Goal: Navigation & Orientation: Understand site structure

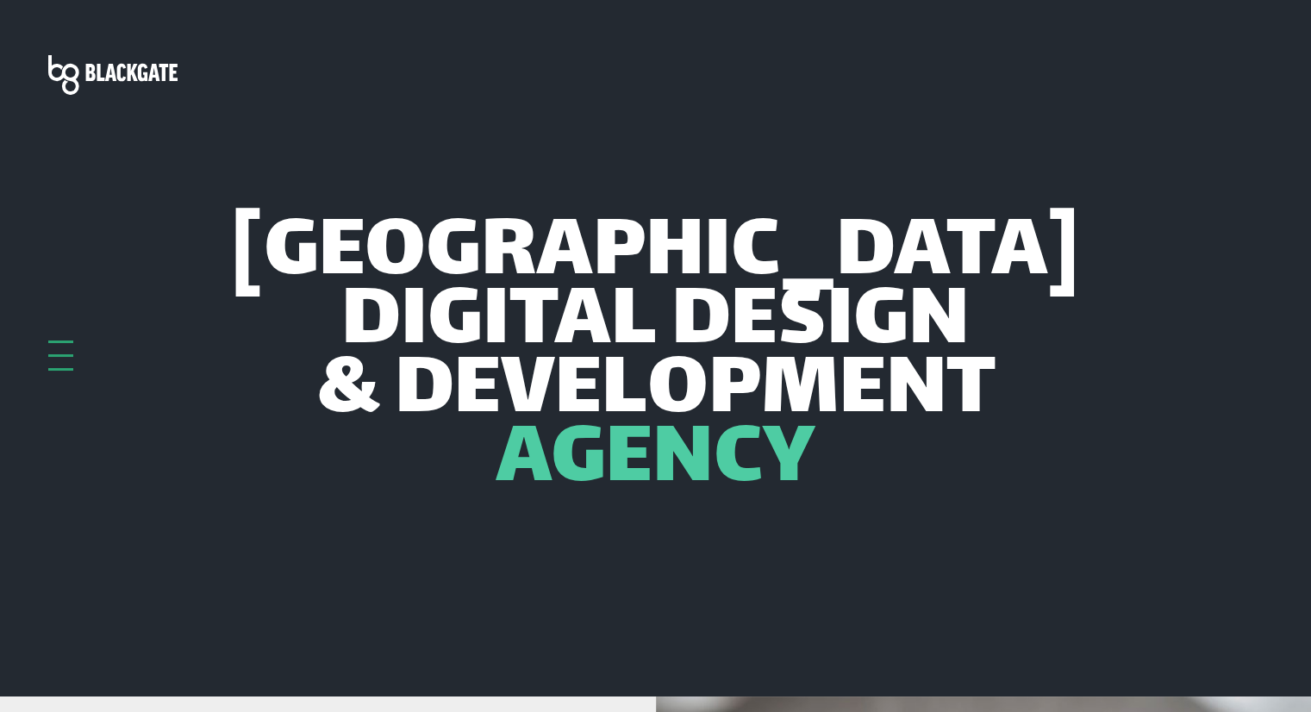
click at [62, 347] on div at bounding box center [60, 356] width 25 height 30
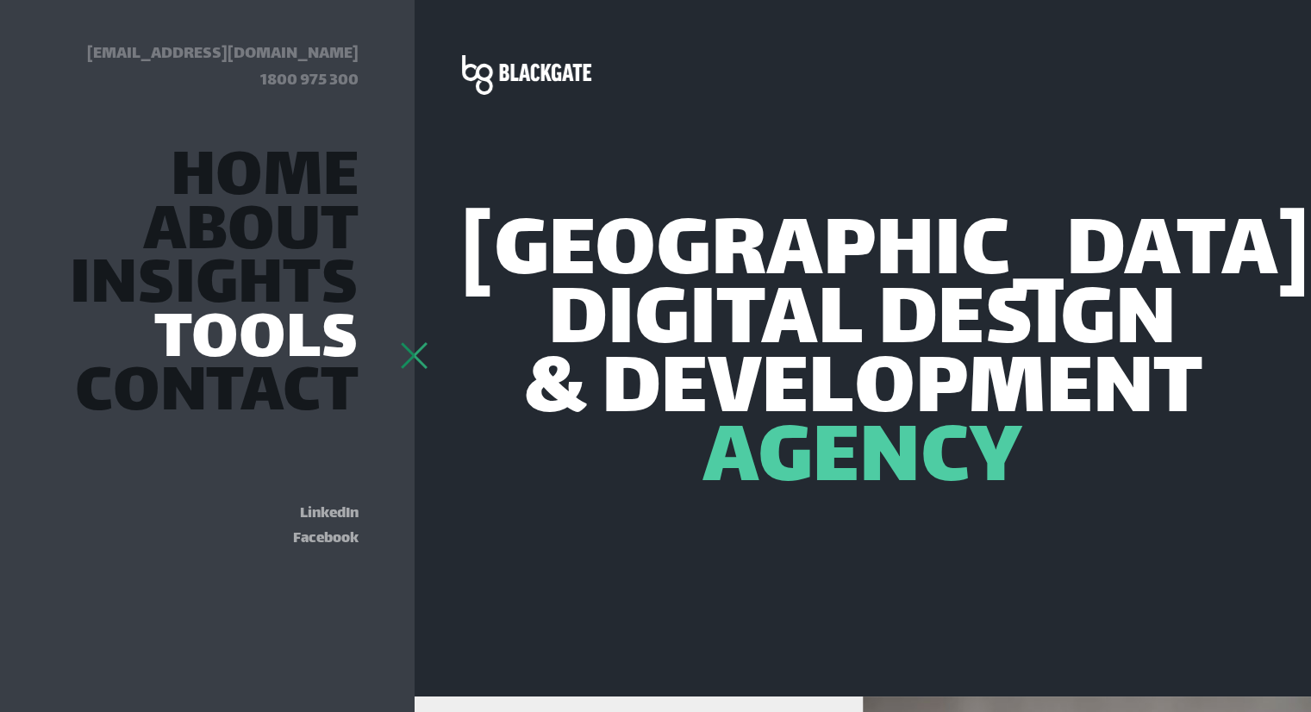
click at [246, 348] on link "Tools" at bounding box center [256, 342] width 204 height 47
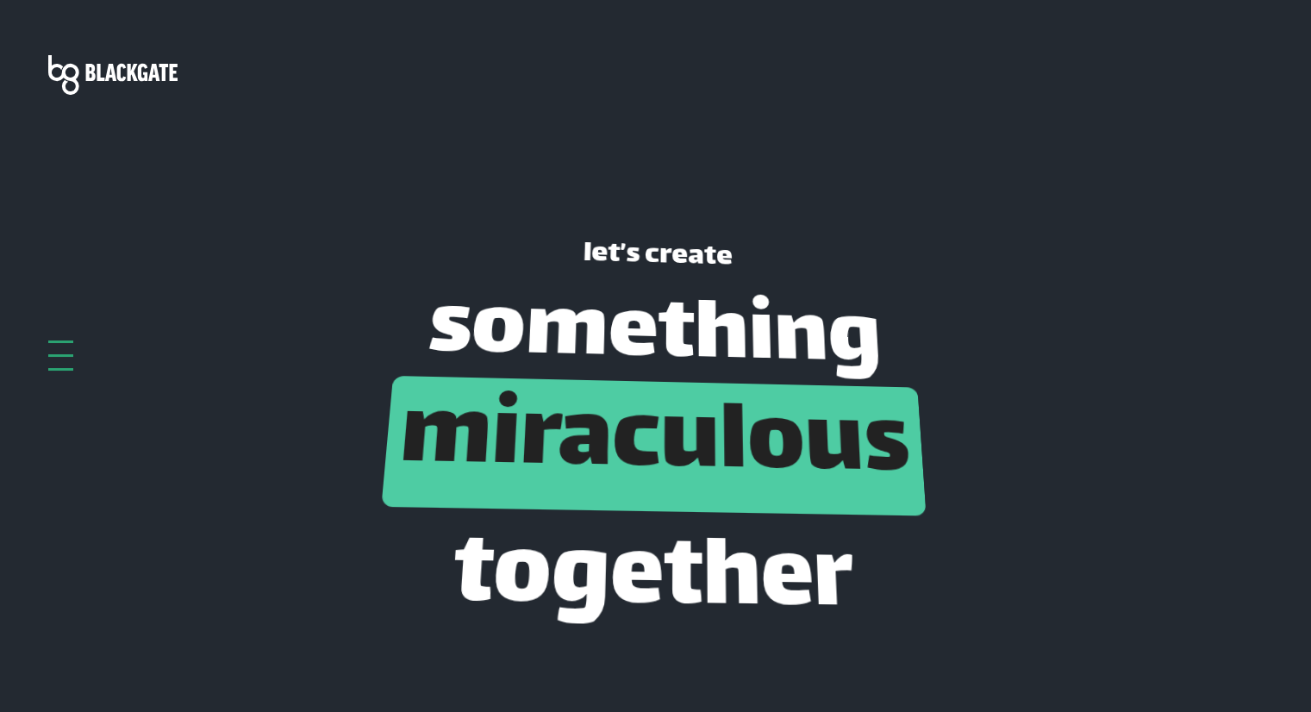
click at [748, 232] on div "let’s create something miraculous together" at bounding box center [655, 431] width 1241 height 421
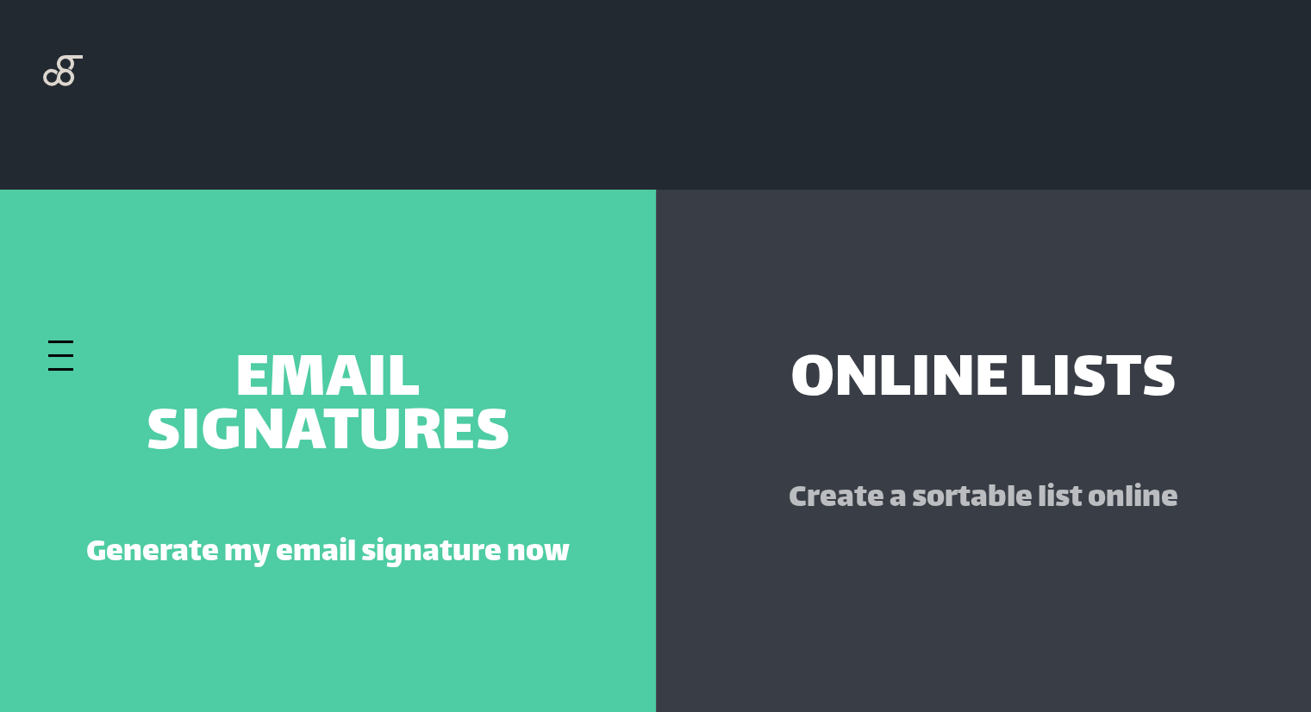
scroll to position [448, 0]
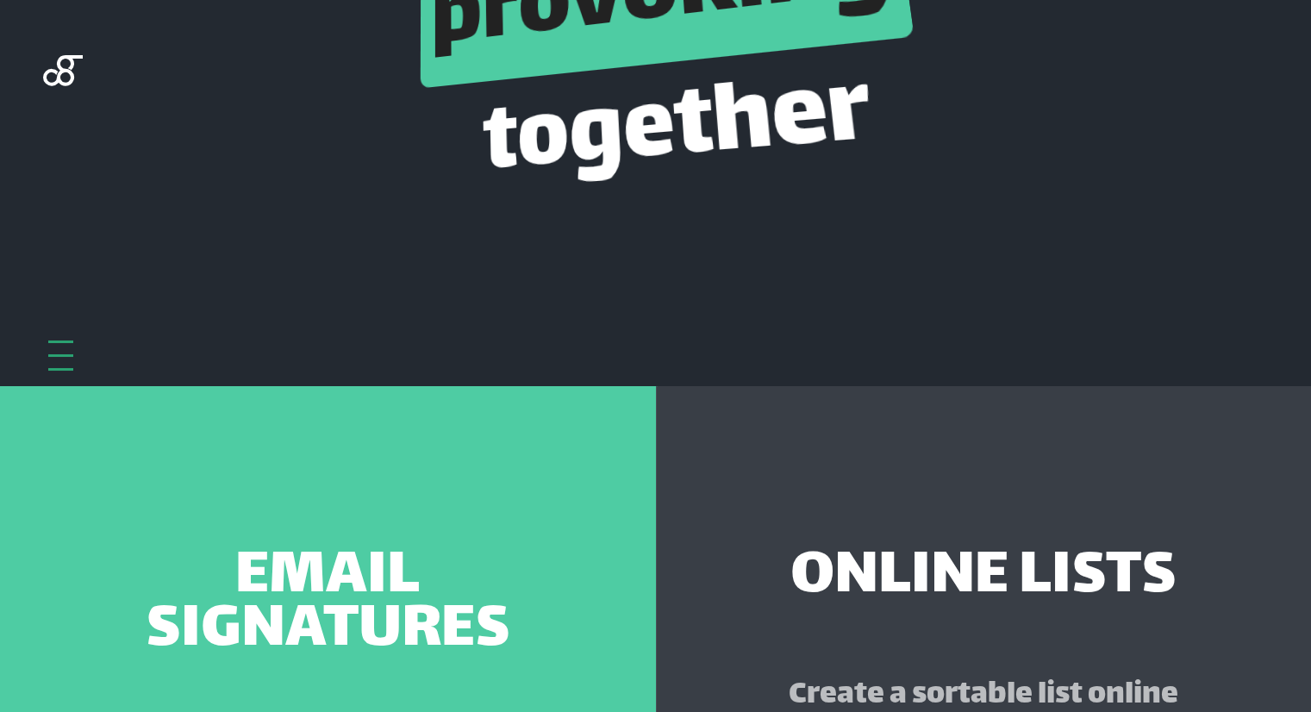
click at [62, 366] on div at bounding box center [60, 356] width 25 height 30
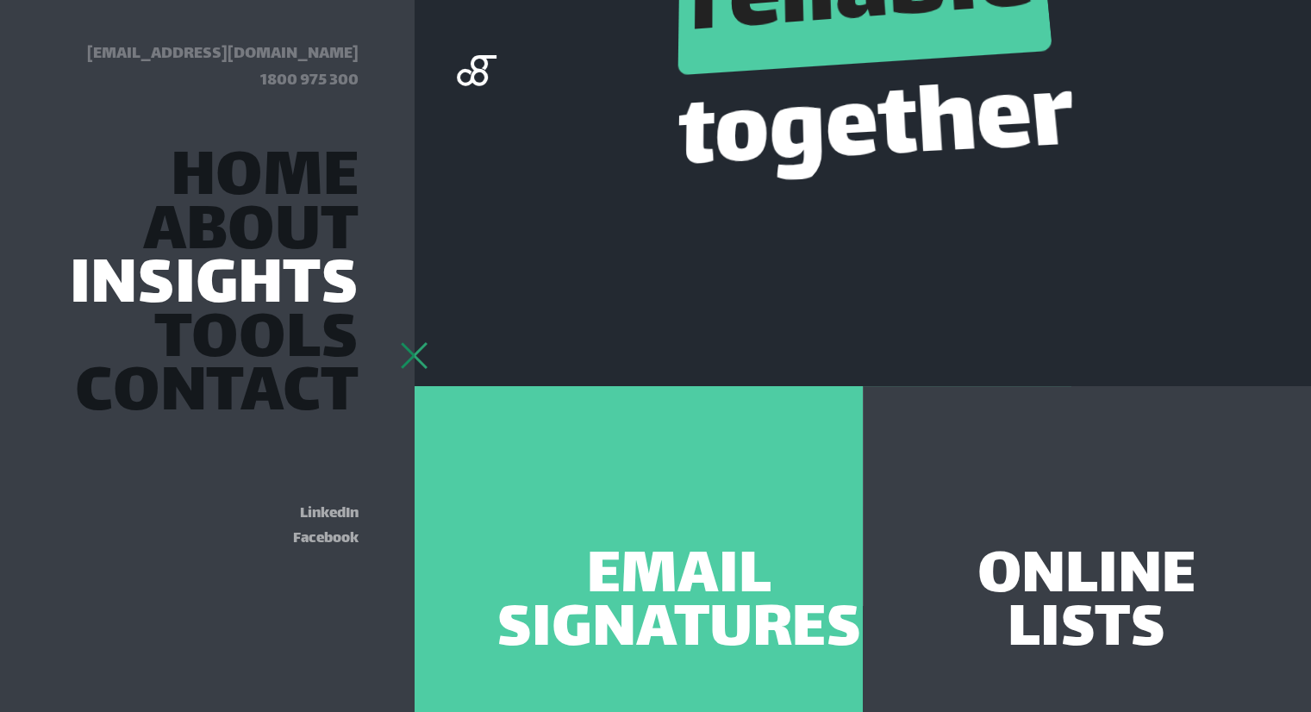
click at [293, 270] on link "Insights" at bounding box center [214, 288] width 289 height 47
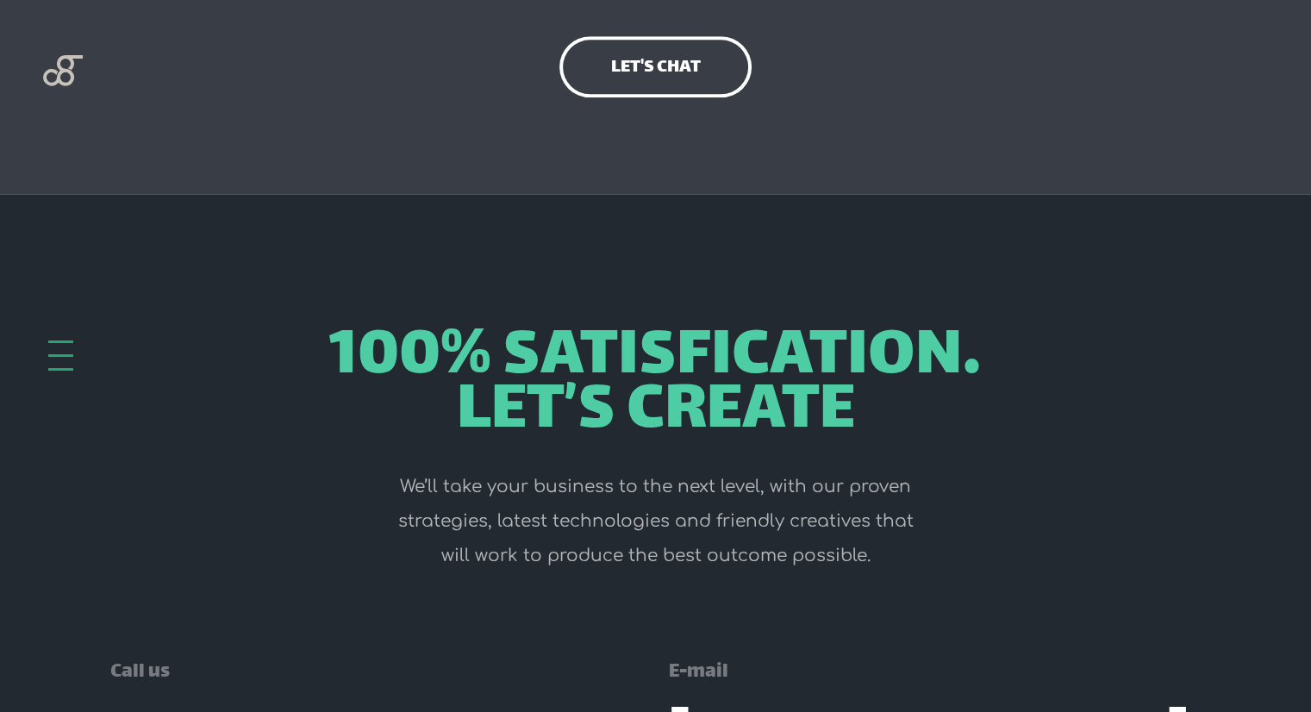
scroll to position [1937, 0]
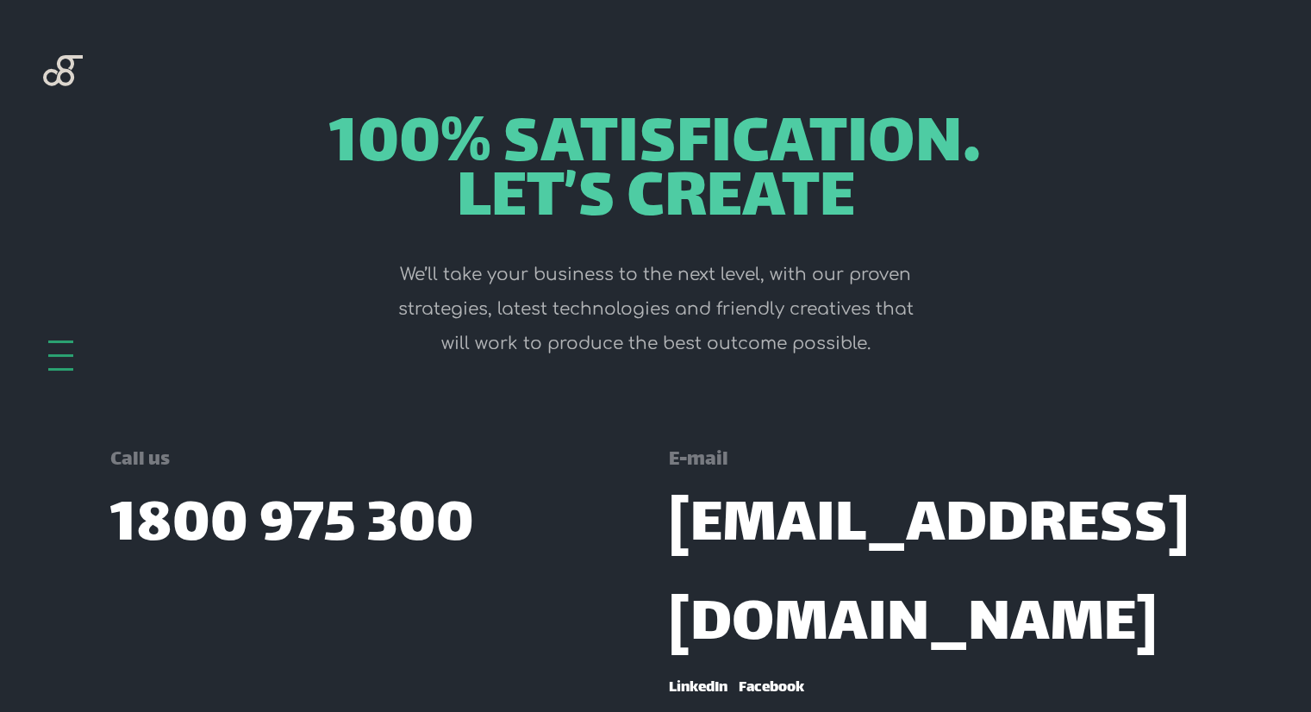
click at [54, 364] on div at bounding box center [60, 356] width 25 height 30
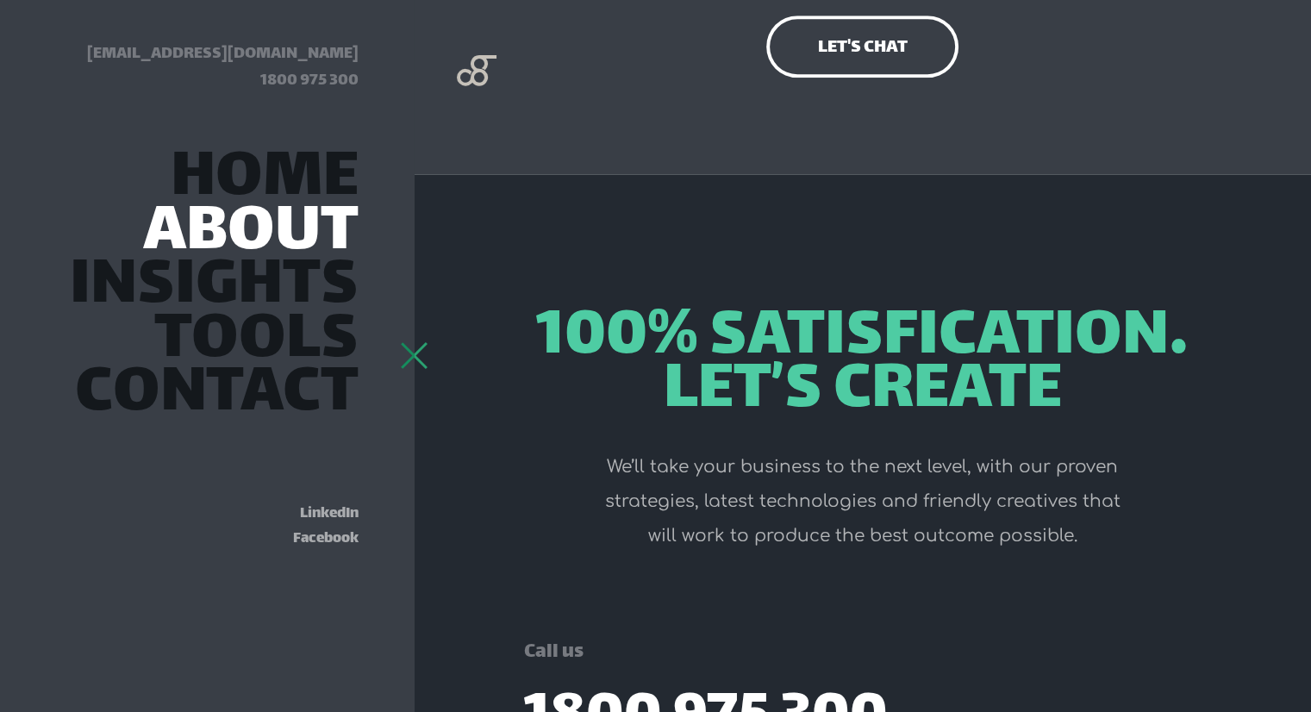
click at [255, 235] on link "About" at bounding box center [251, 234] width 216 height 47
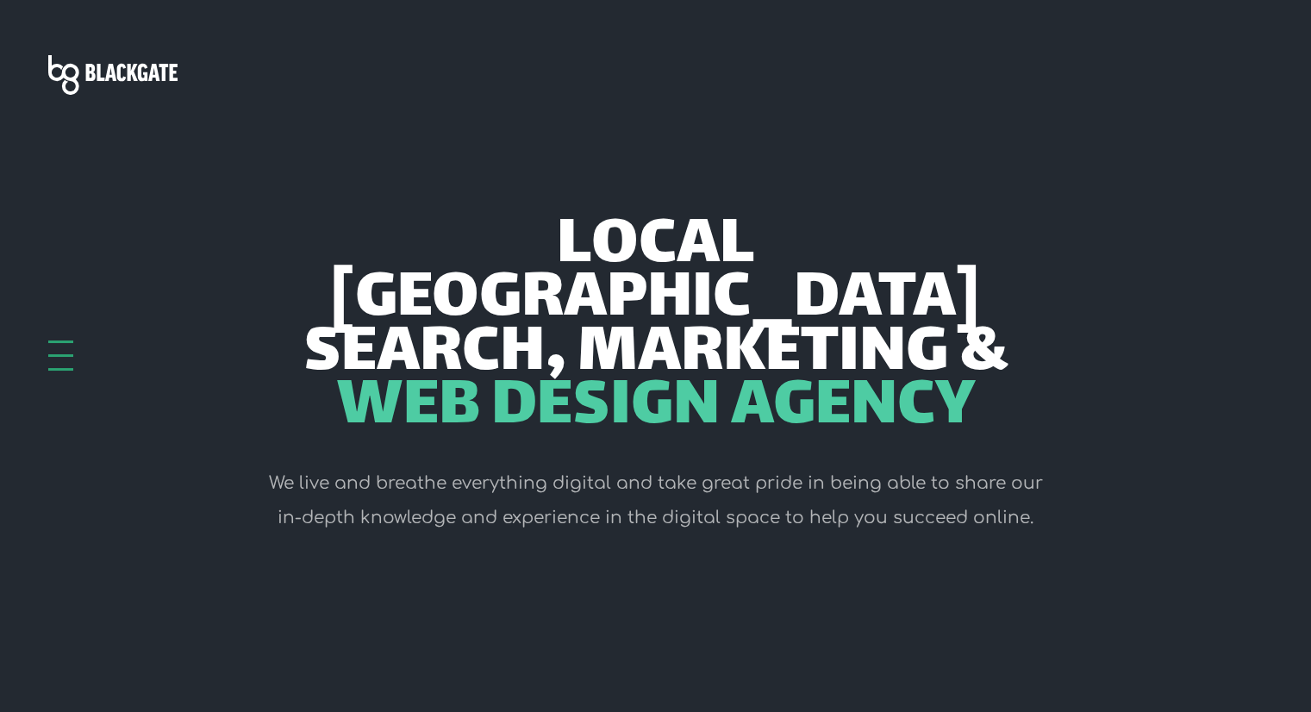
click at [66, 348] on div at bounding box center [60, 356] width 25 height 30
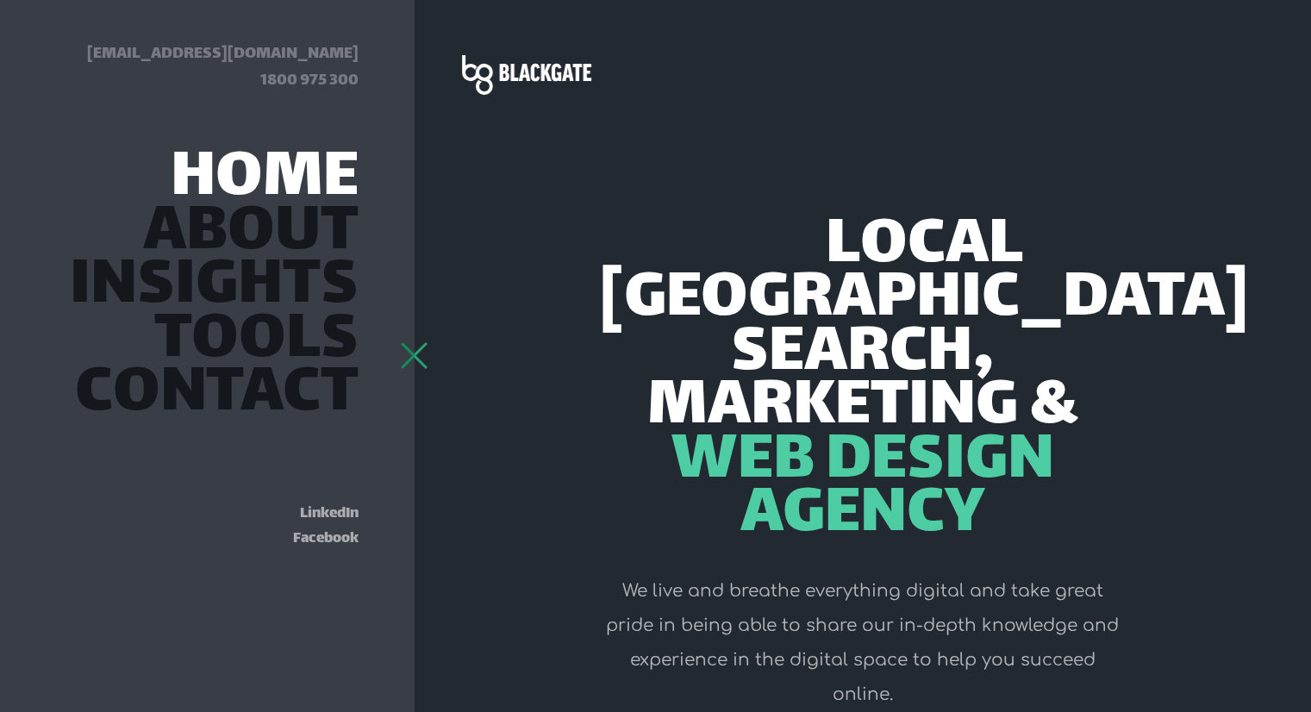
click at [272, 180] on link "Home" at bounding box center [265, 180] width 188 height 47
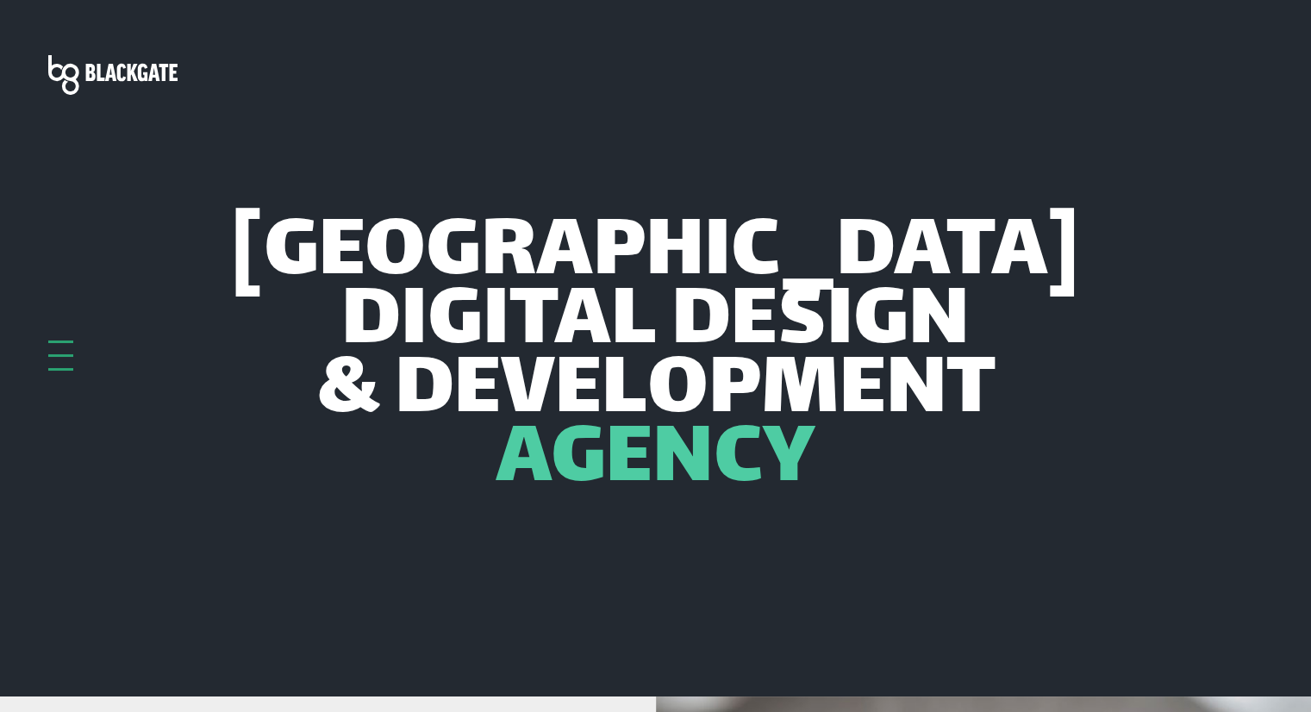
click at [55, 366] on div at bounding box center [60, 356] width 25 height 30
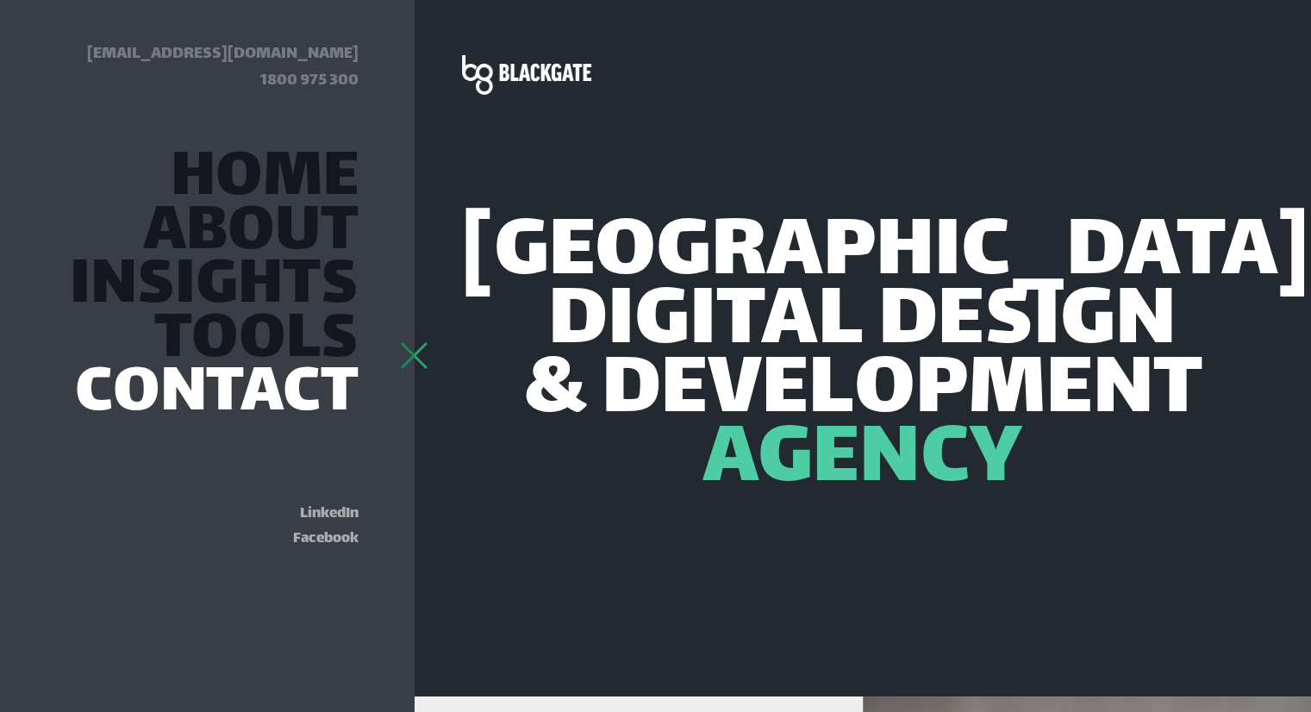
click at [302, 382] on link "Contact" at bounding box center [217, 395] width 284 height 47
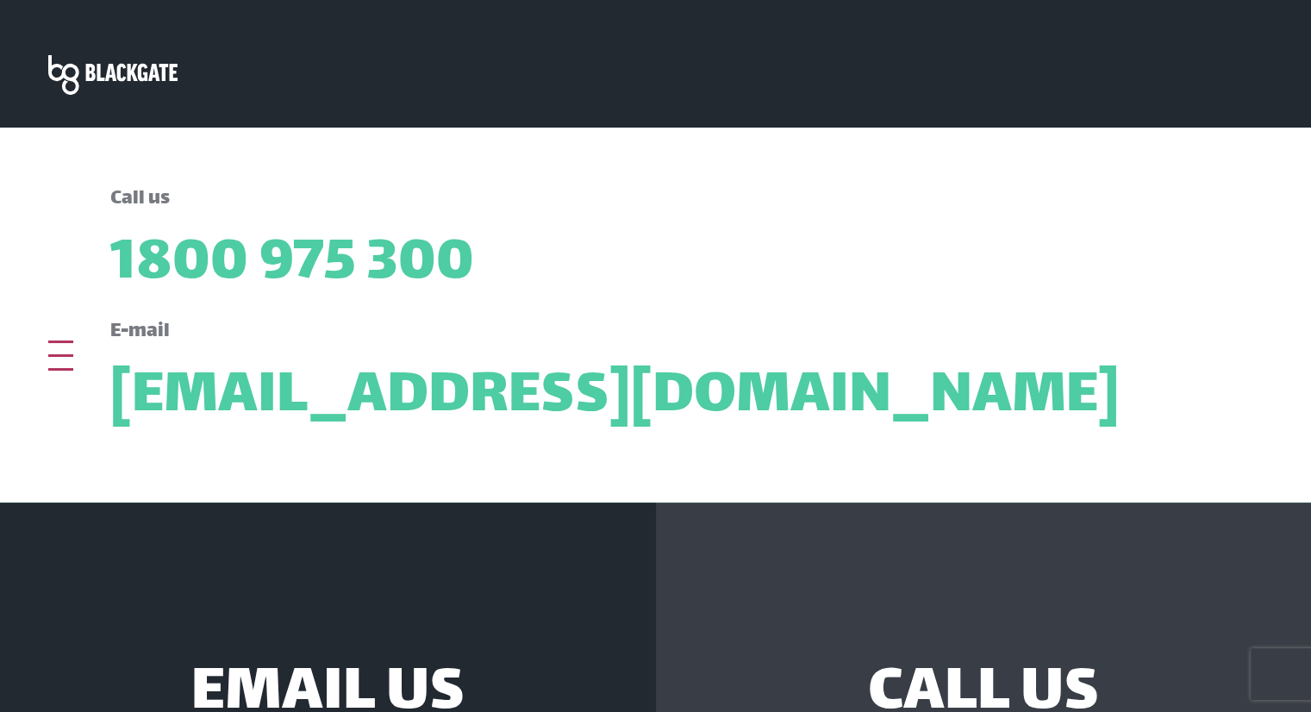
scroll to position [690, 0]
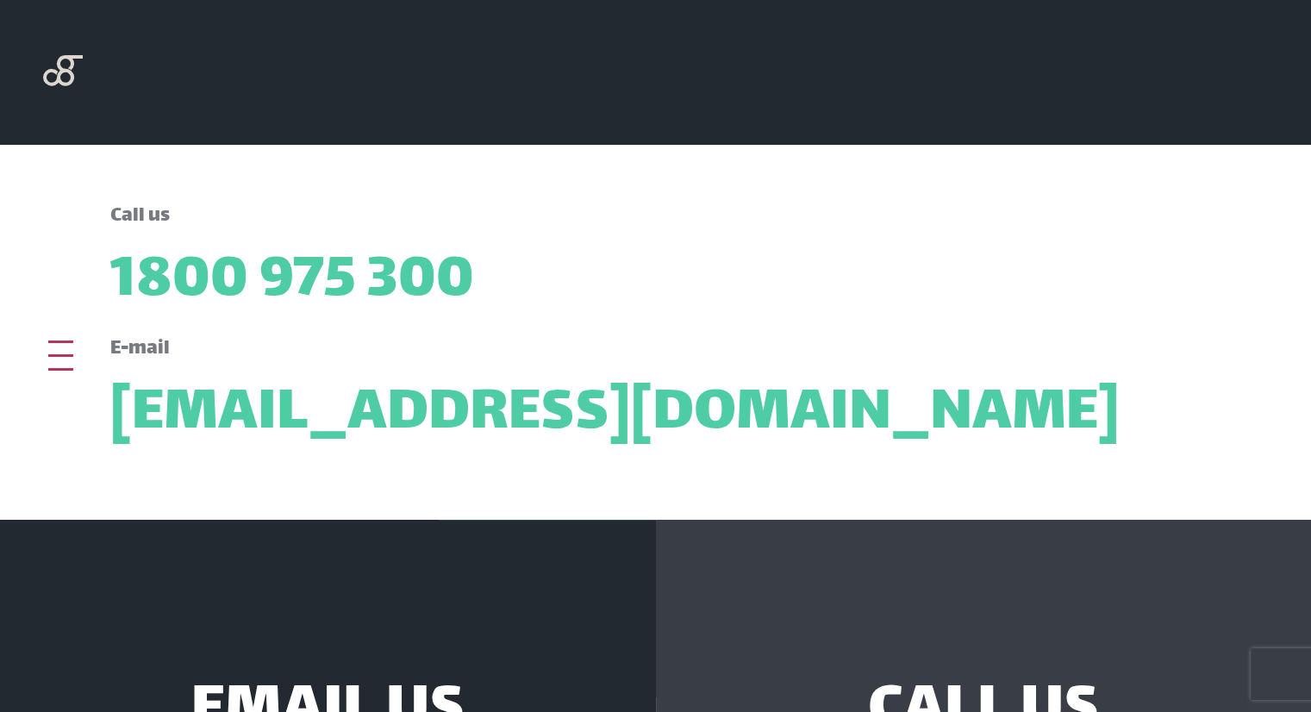
click at [58, 361] on div at bounding box center [60, 356] width 25 height 30
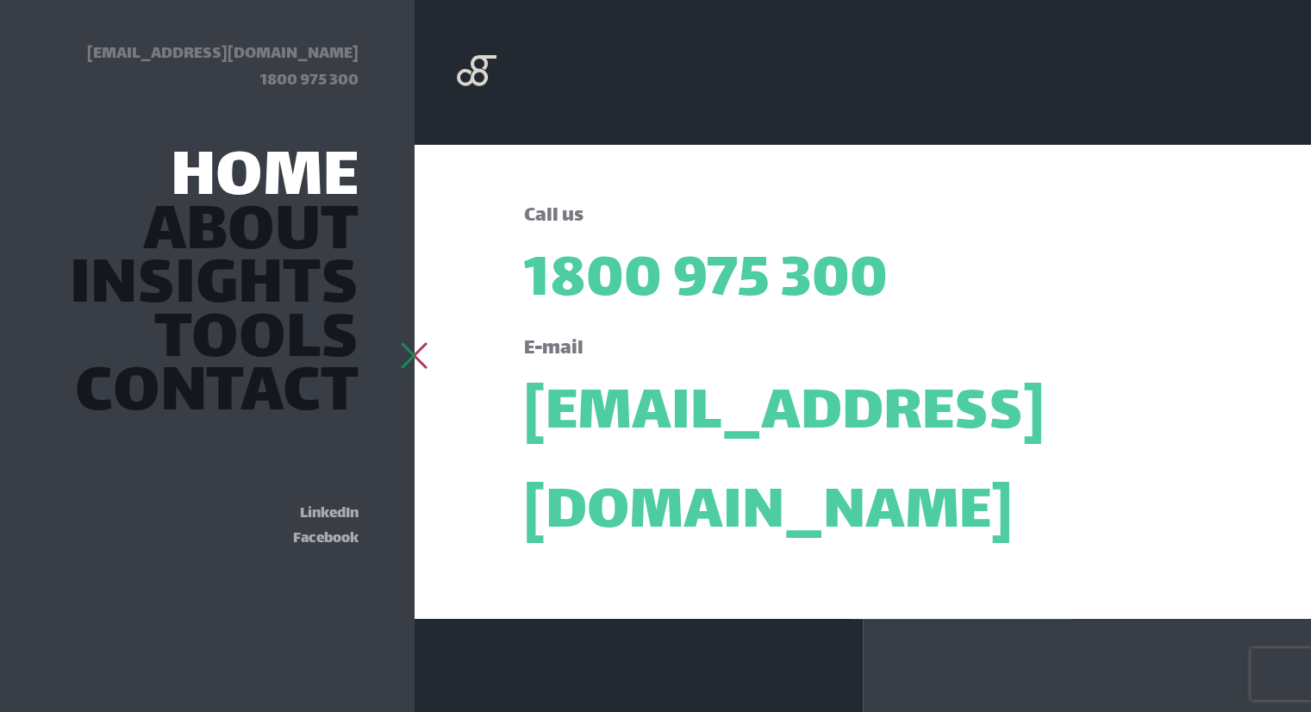
click at [276, 175] on link "Home" at bounding box center [265, 180] width 188 height 47
